Goal: Find specific page/section: Find specific page/section

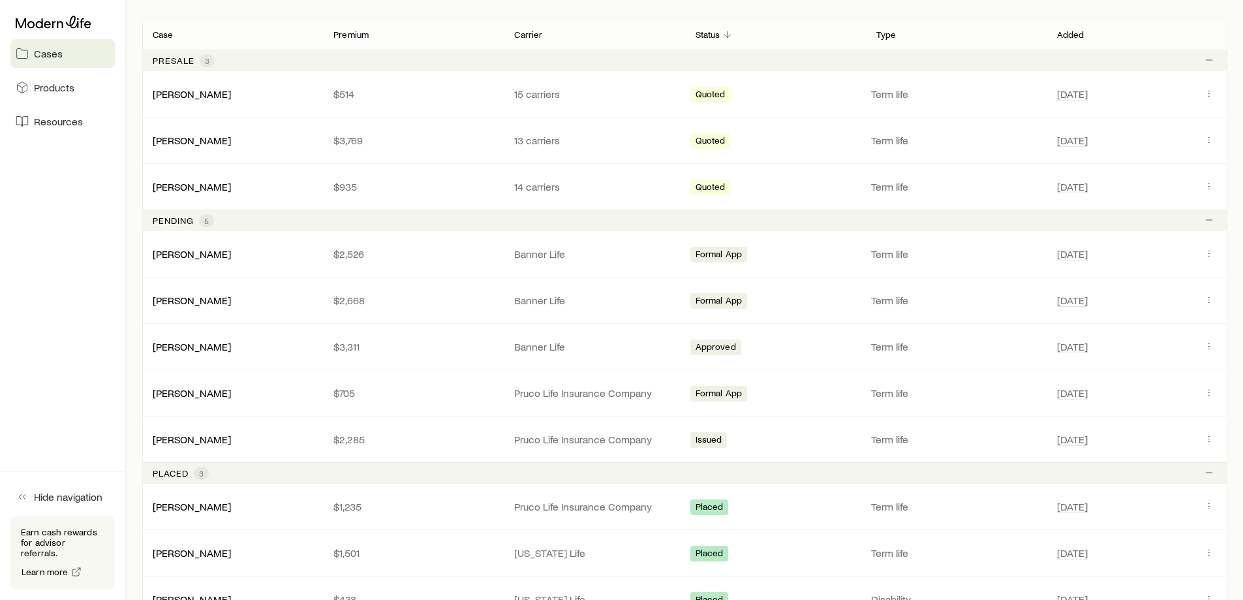
scroll to position [261, 0]
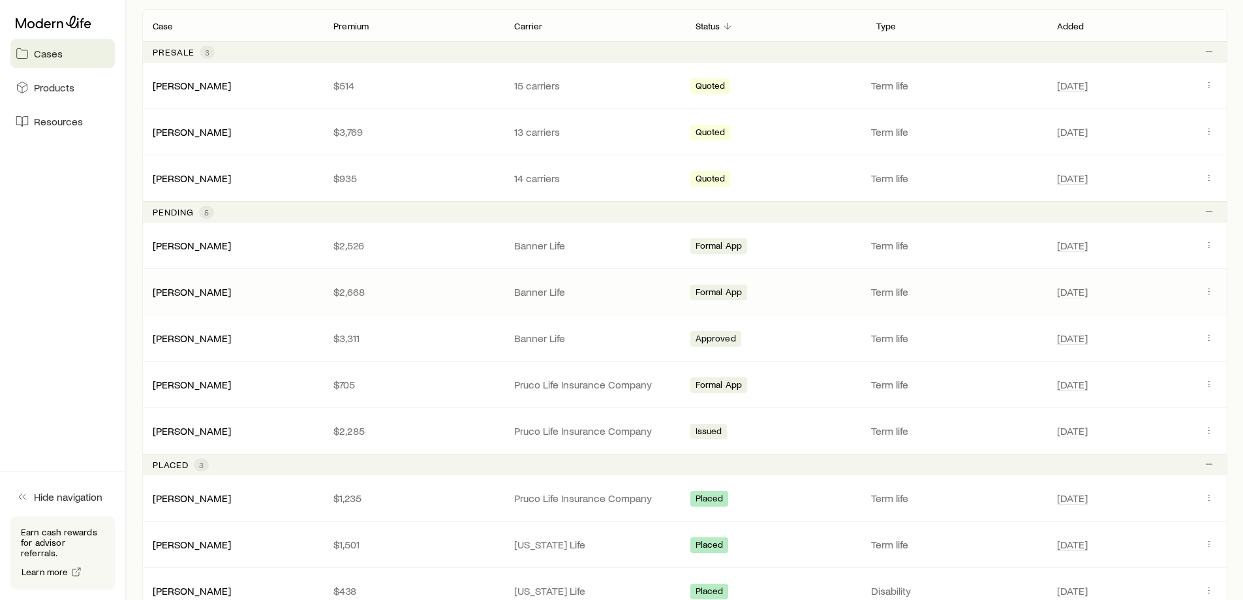
click at [251, 291] on div "[PERSON_NAME]" at bounding box center [232, 291] width 181 height 13
click at [1211, 292] on icon "Client cases" at bounding box center [1209, 291] width 10 height 10
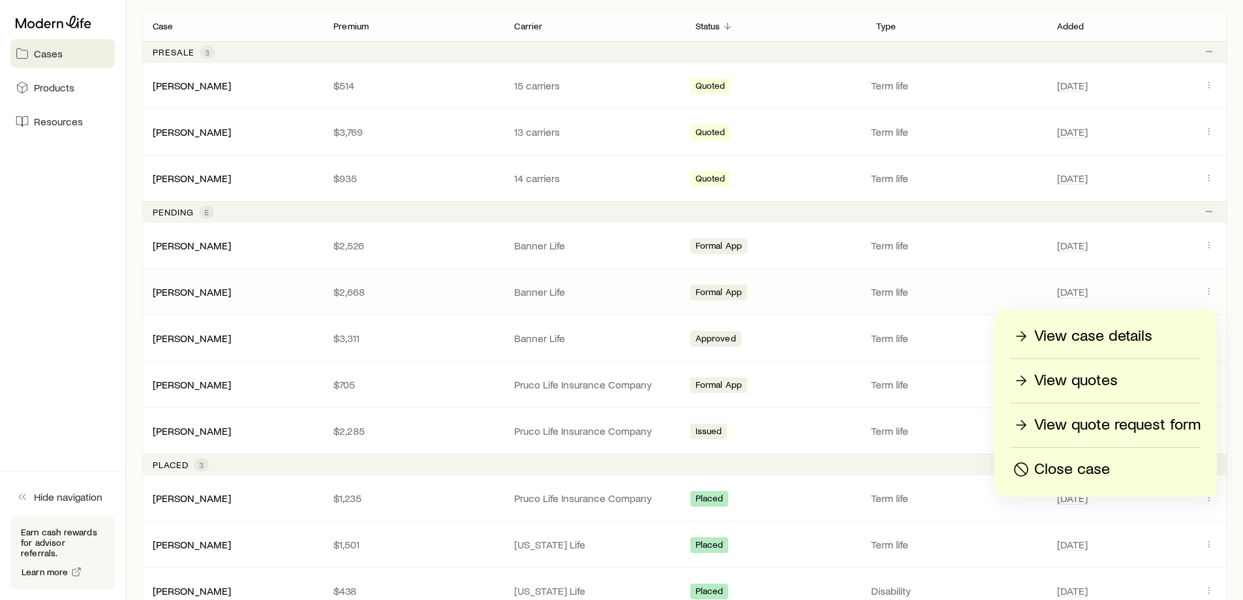
click at [1168, 335] on div "View case details" at bounding box center [1106, 336] width 190 height 21
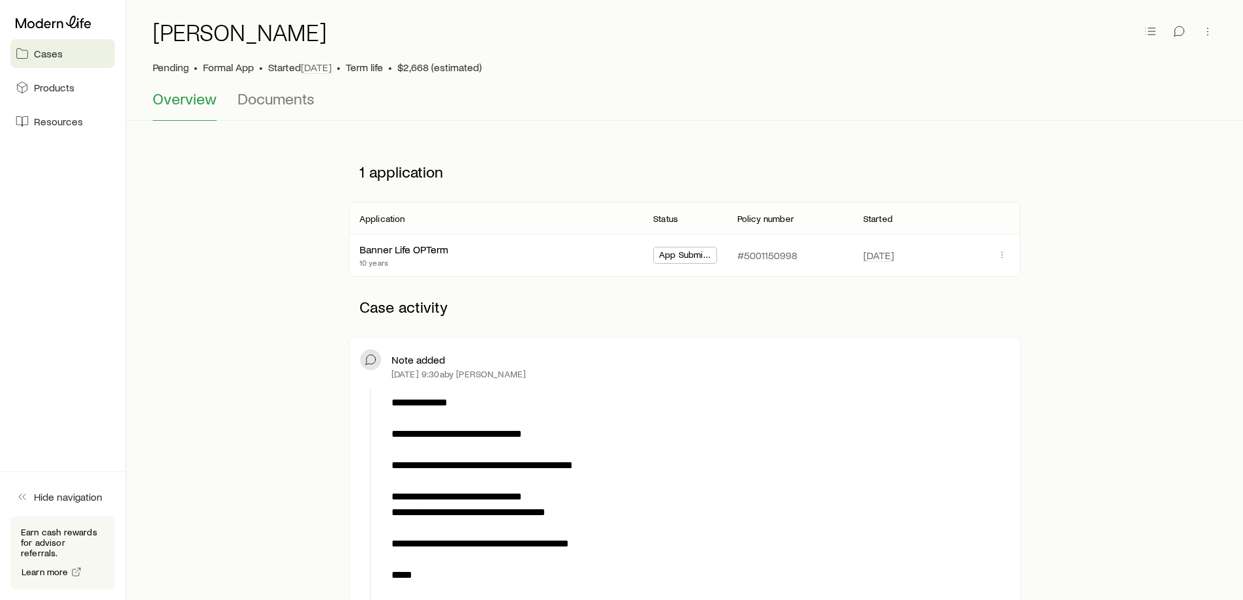
scroll to position [131, 0]
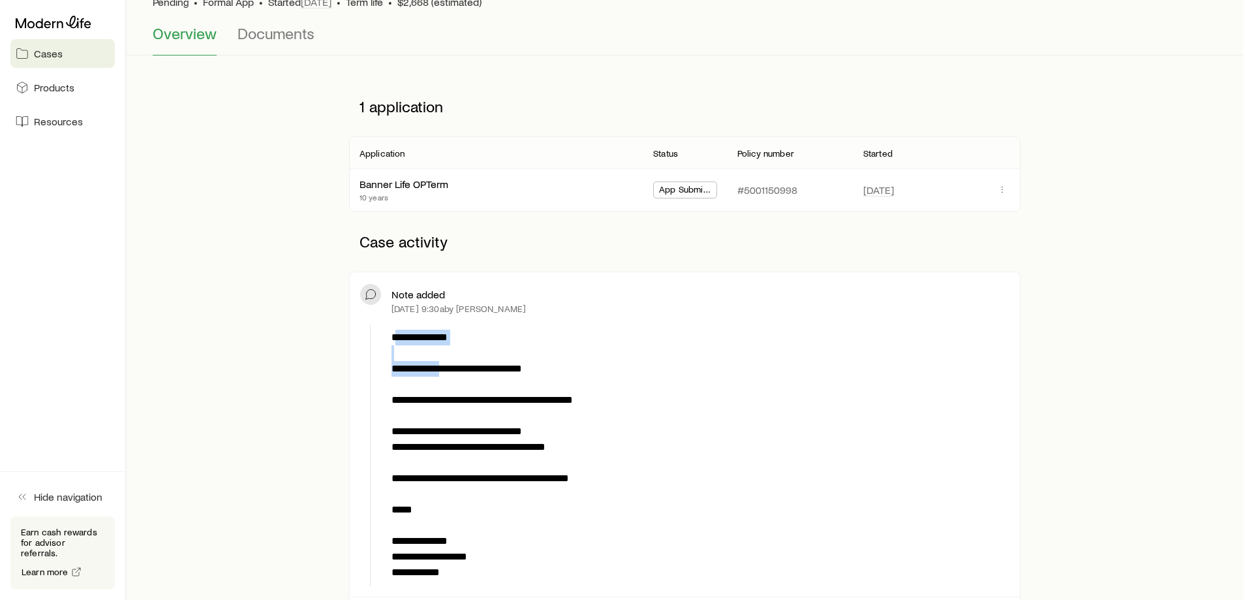
drag, startPoint x: 395, startPoint y: 341, endPoint x: 444, endPoint y: 371, distance: 58.3
click at [444, 371] on p "**********" at bounding box center [698, 455] width 613 height 251
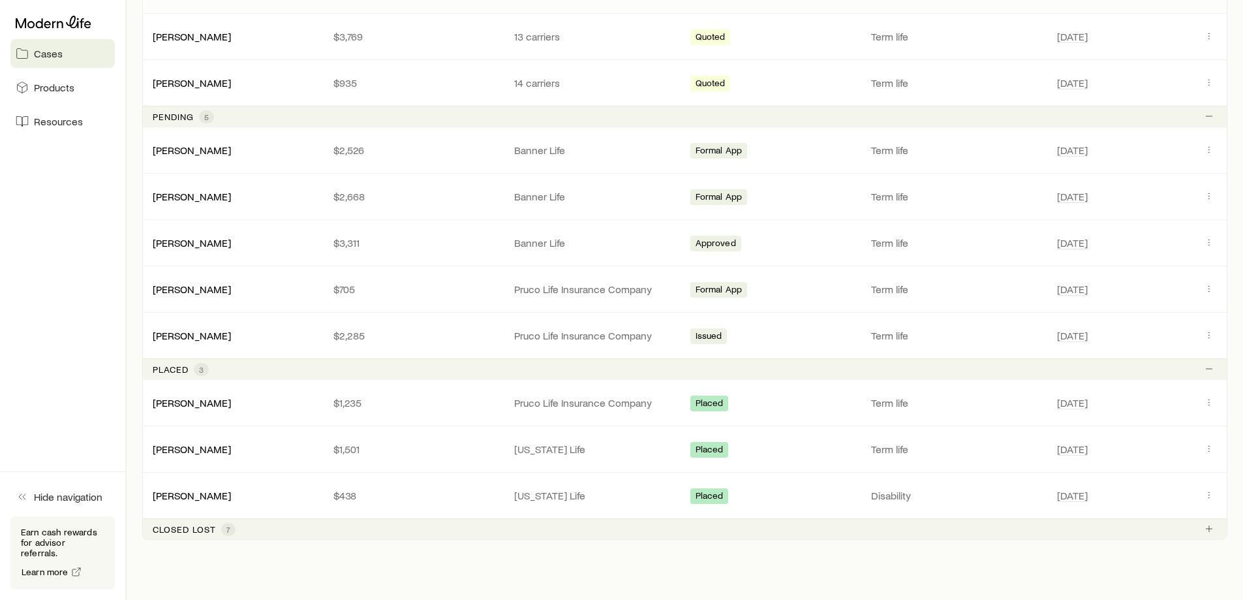
scroll to position [391, 0]
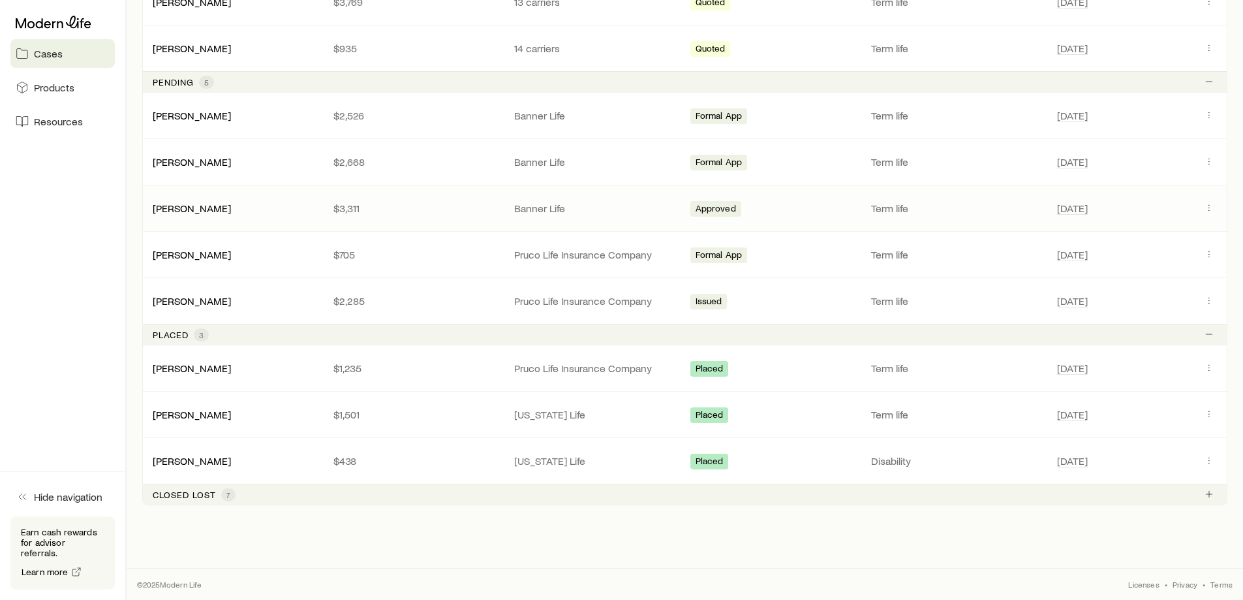
click at [1187, 200] on span "[DATE]" at bounding box center [1126, 208] width 139 height 16
click at [1214, 210] on icon "Client cases" at bounding box center [1209, 207] width 10 height 10
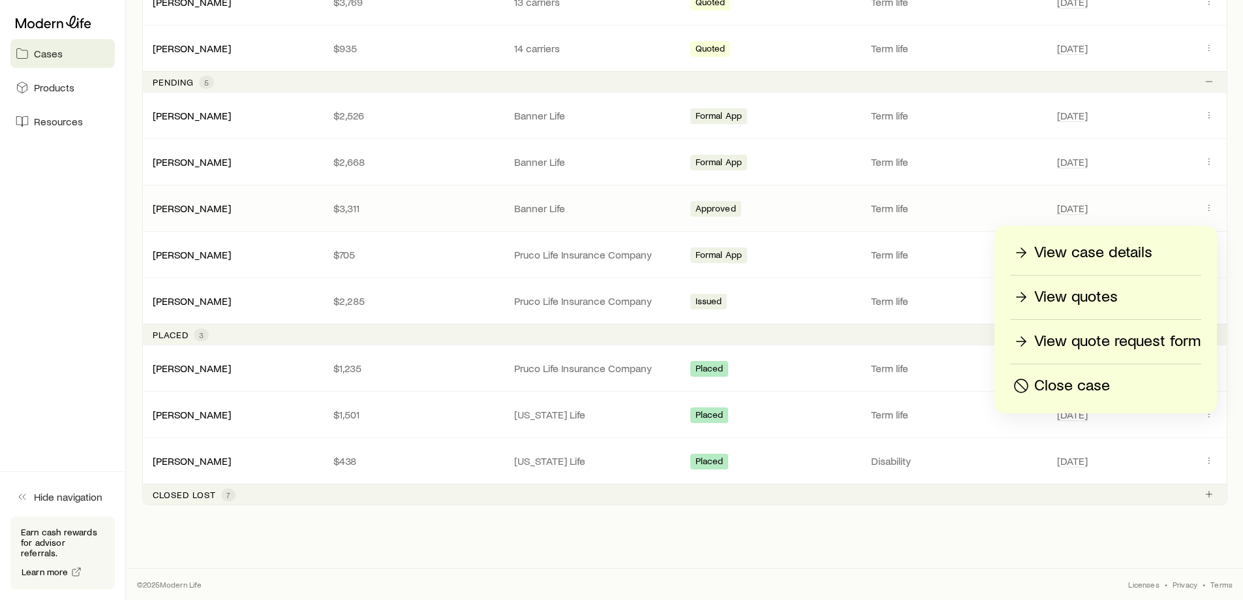
click at [1140, 262] on p "View case details" at bounding box center [1094, 252] width 118 height 21
